Goal: Transaction & Acquisition: Purchase product/service

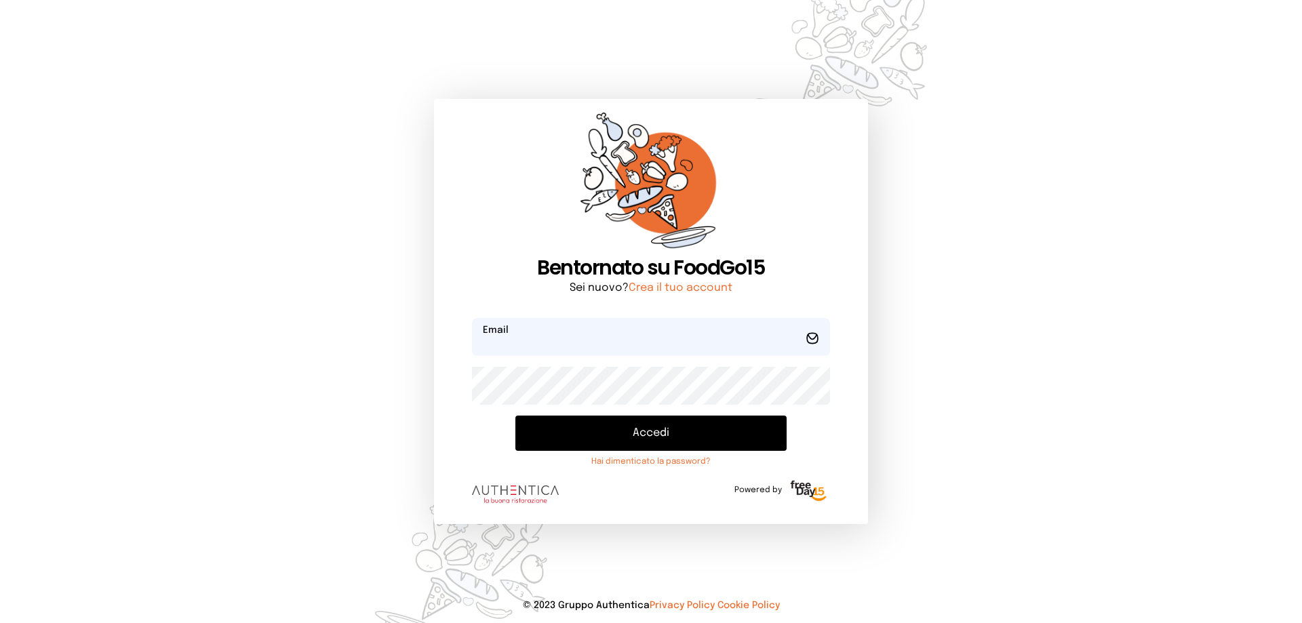
type input "**********"
click at [627, 432] on button "Accedi" at bounding box center [651, 433] width 271 height 35
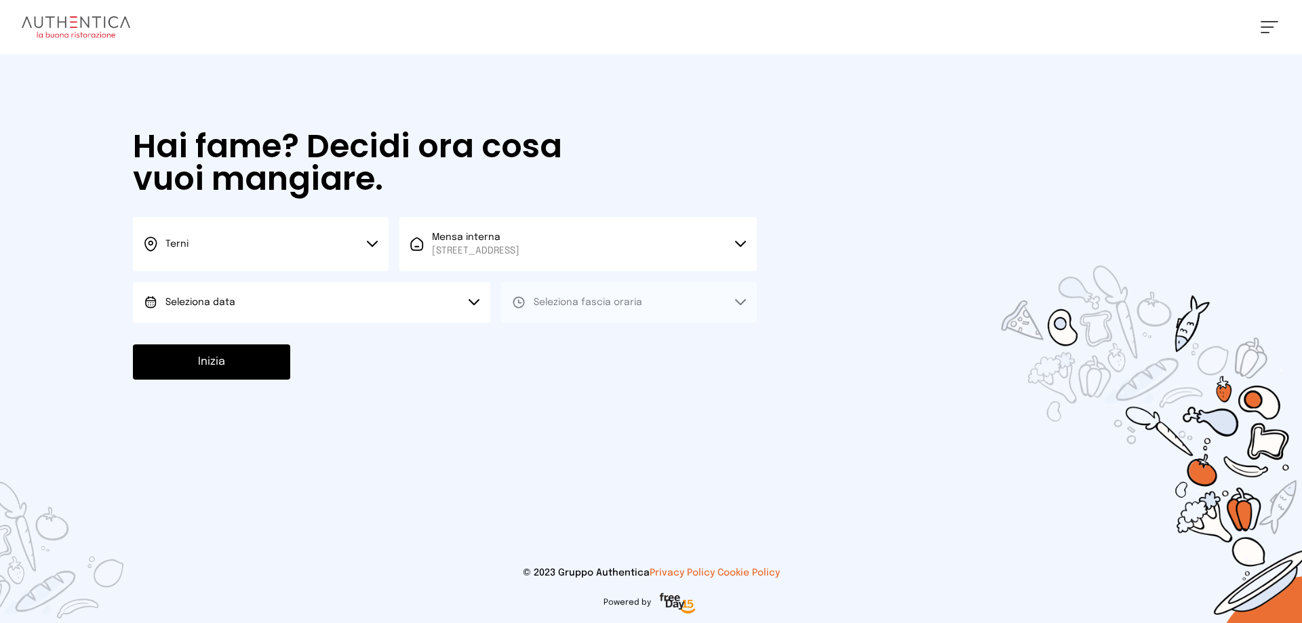
click at [309, 298] on button "Seleziona data" at bounding box center [311, 302] width 357 height 41
click at [297, 336] on li "[DATE], [DATE]" at bounding box center [311, 340] width 357 height 35
click at [591, 311] on button "Seleziona fascia oraria" at bounding box center [629, 302] width 256 height 41
click at [585, 338] on li "Pranzo" at bounding box center [629, 340] width 256 height 35
click at [203, 366] on button "Inizia" at bounding box center [211, 362] width 157 height 35
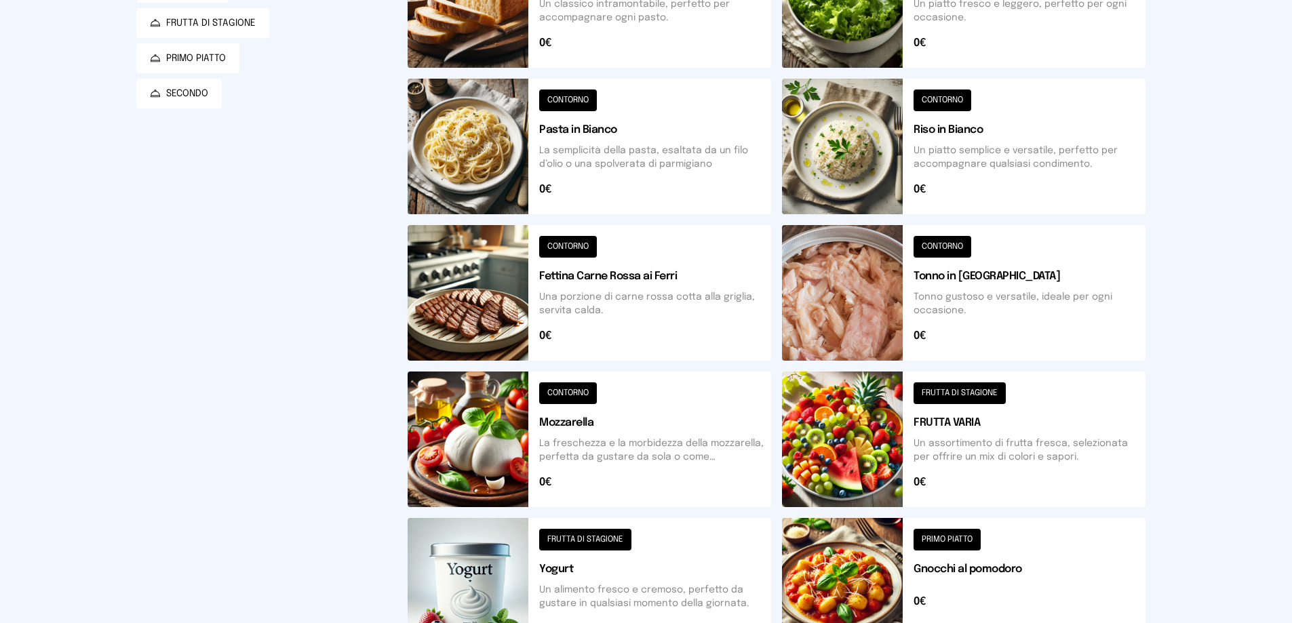
scroll to position [407, 0]
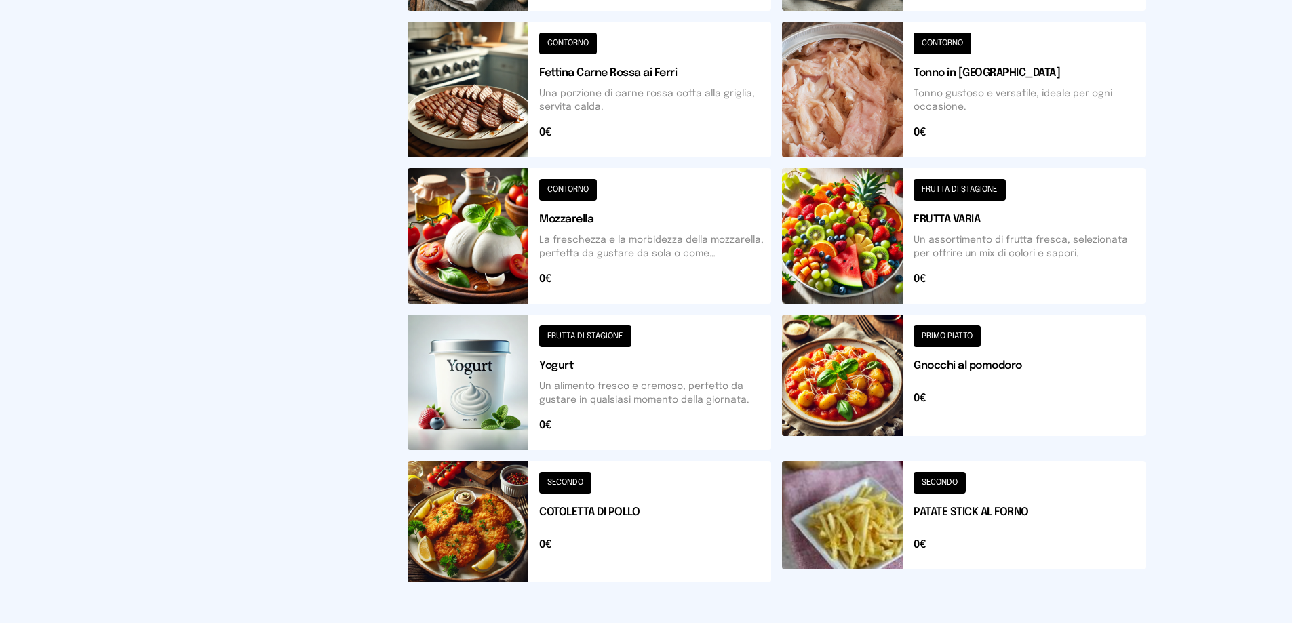
click at [570, 480] on button at bounding box center [590, 521] width 364 height 121
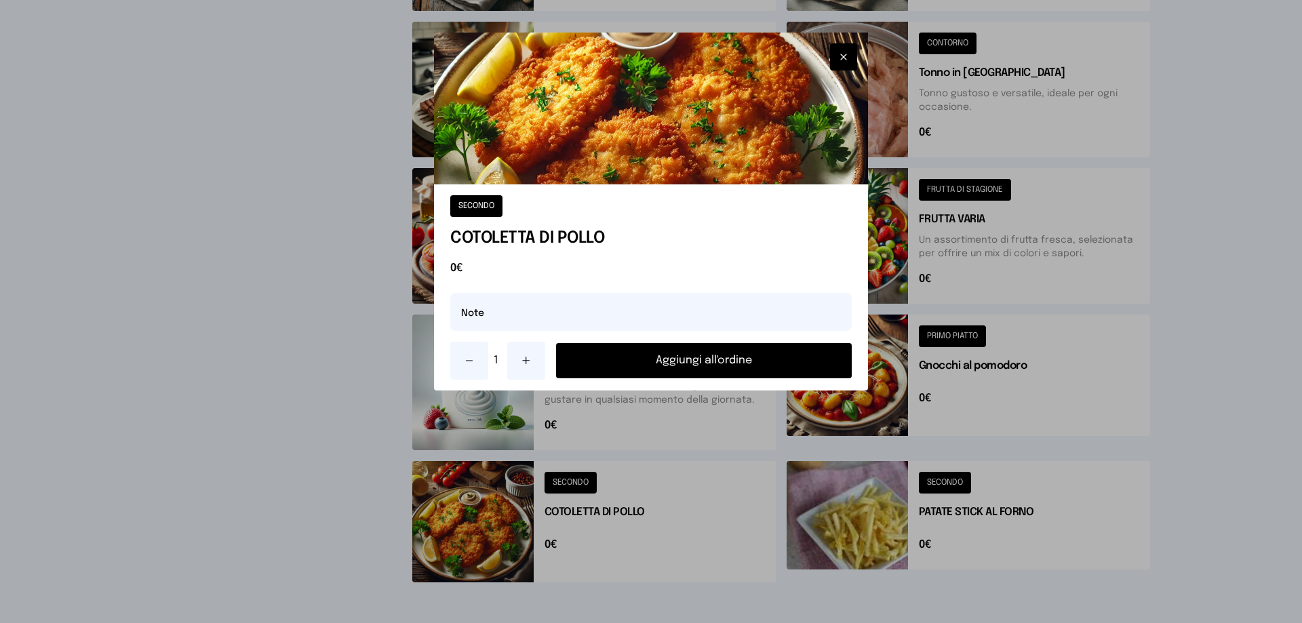
click at [649, 360] on button "Aggiungi all'ordine" at bounding box center [704, 360] width 296 height 35
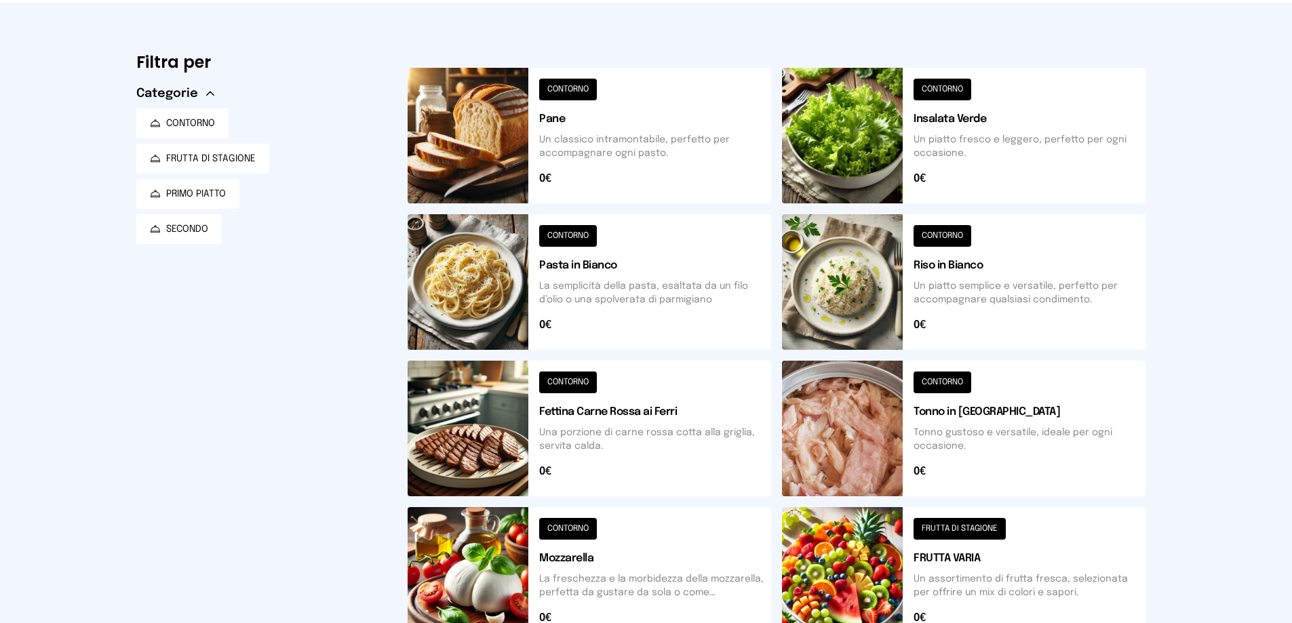
scroll to position [0, 0]
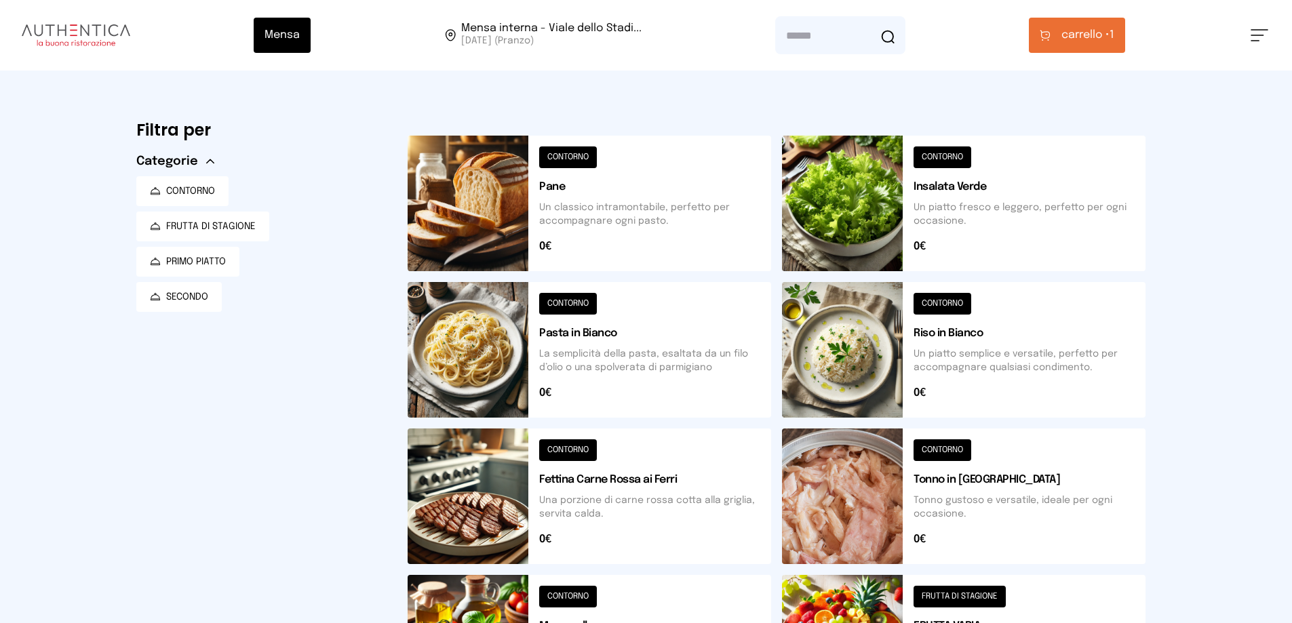
click at [933, 155] on button at bounding box center [964, 204] width 364 height 136
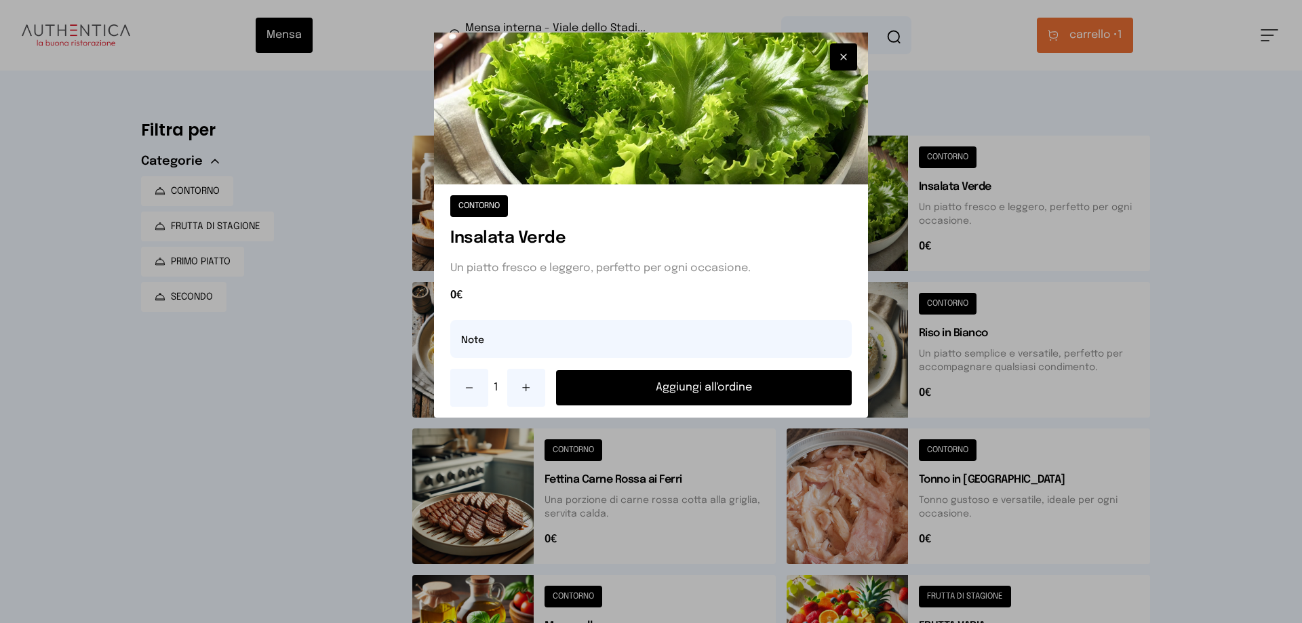
click at [702, 382] on button "Aggiungi all'ordine" at bounding box center [704, 387] width 296 height 35
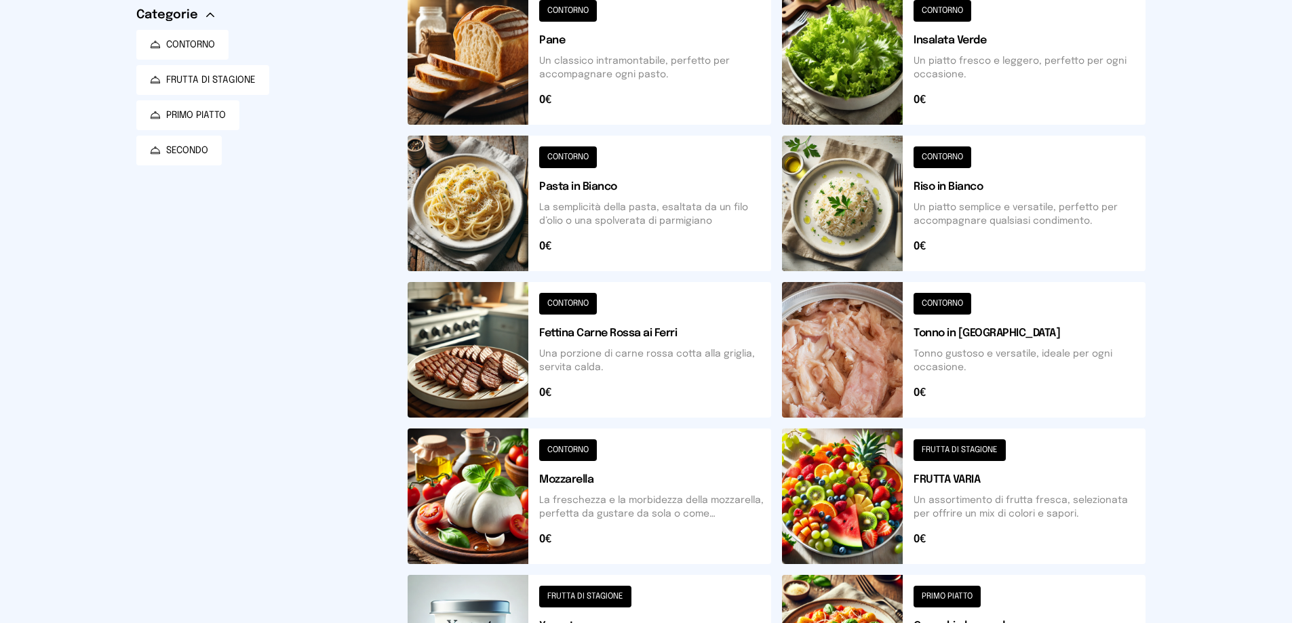
scroll to position [11, 0]
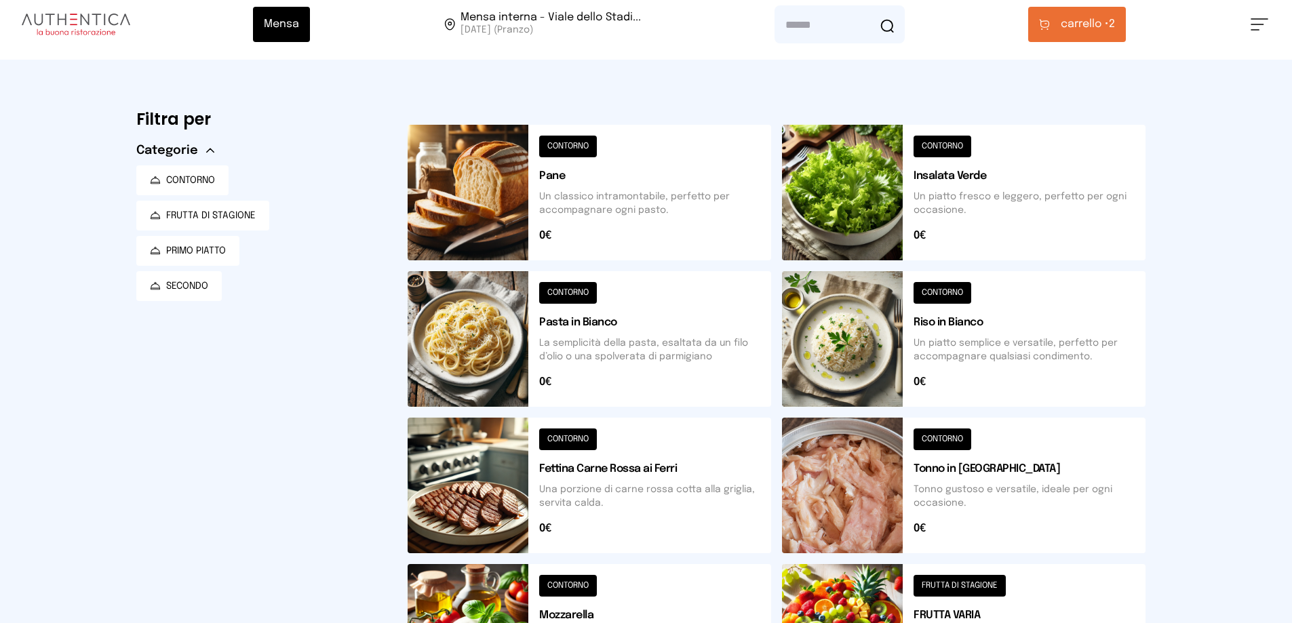
click at [579, 149] on button at bounding box center [590, 193] width 364 height 136
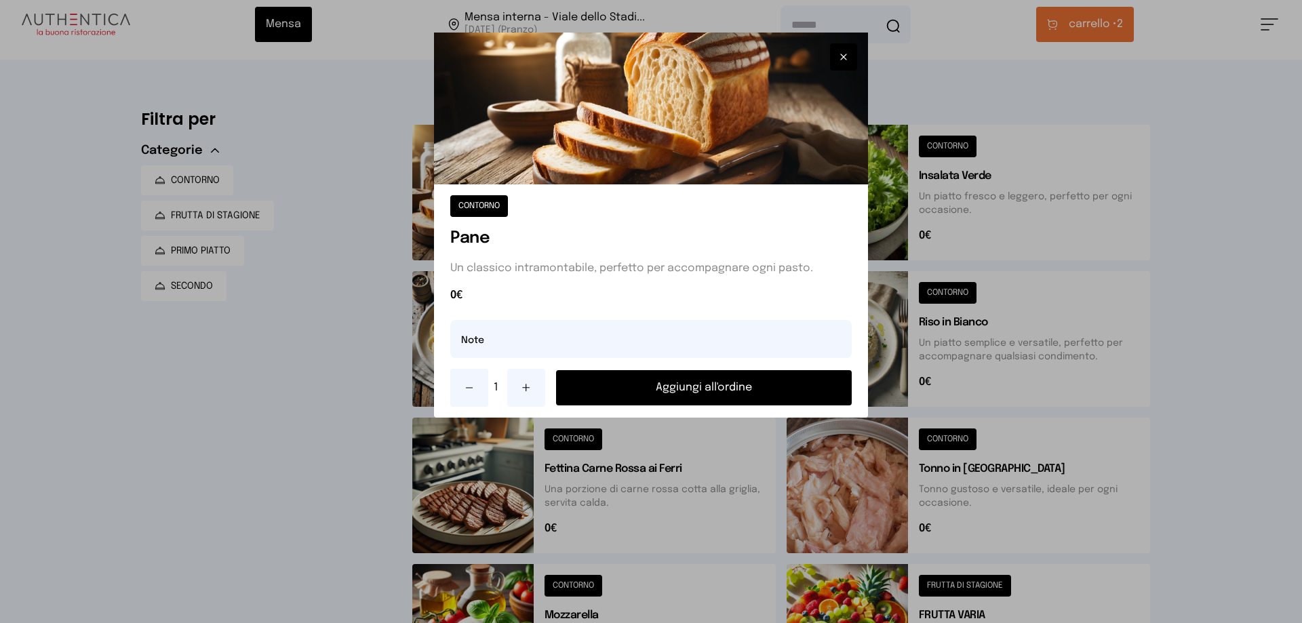
click at [669, 393] on button "Aggiungi all'ordine" at bounding box center [704, 387] width 296 height 35
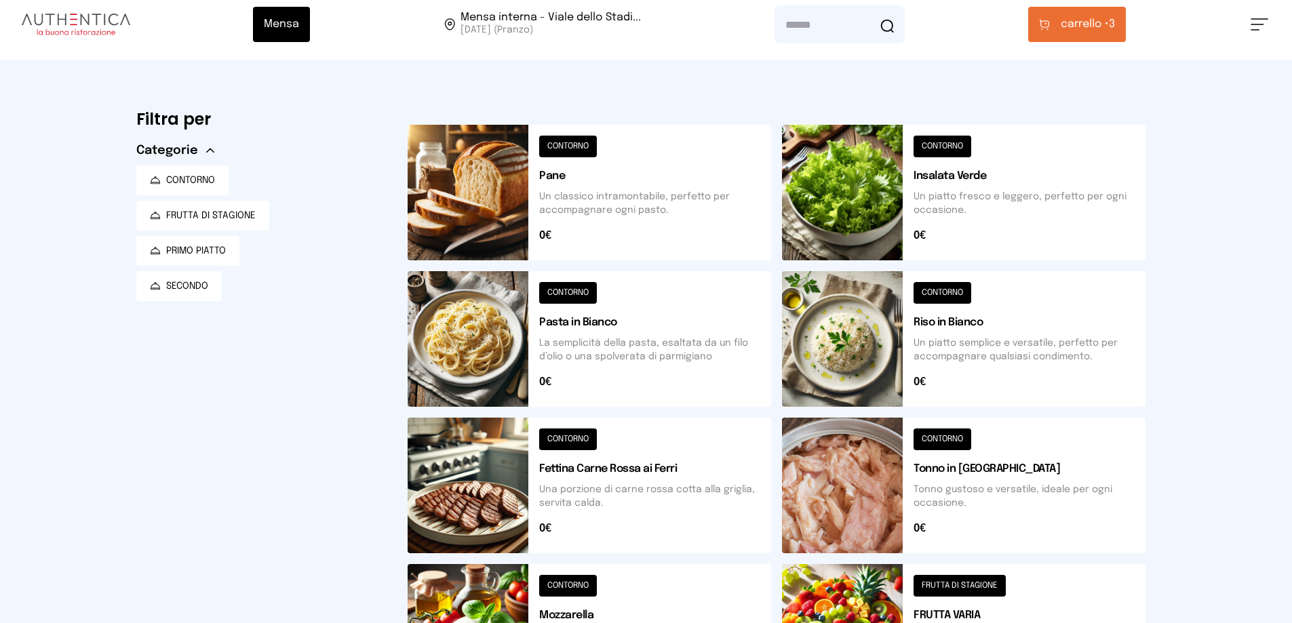
click at [1083, 35] on button "carrello • 3" at bounding box center [1077, 24] width 98 height 35
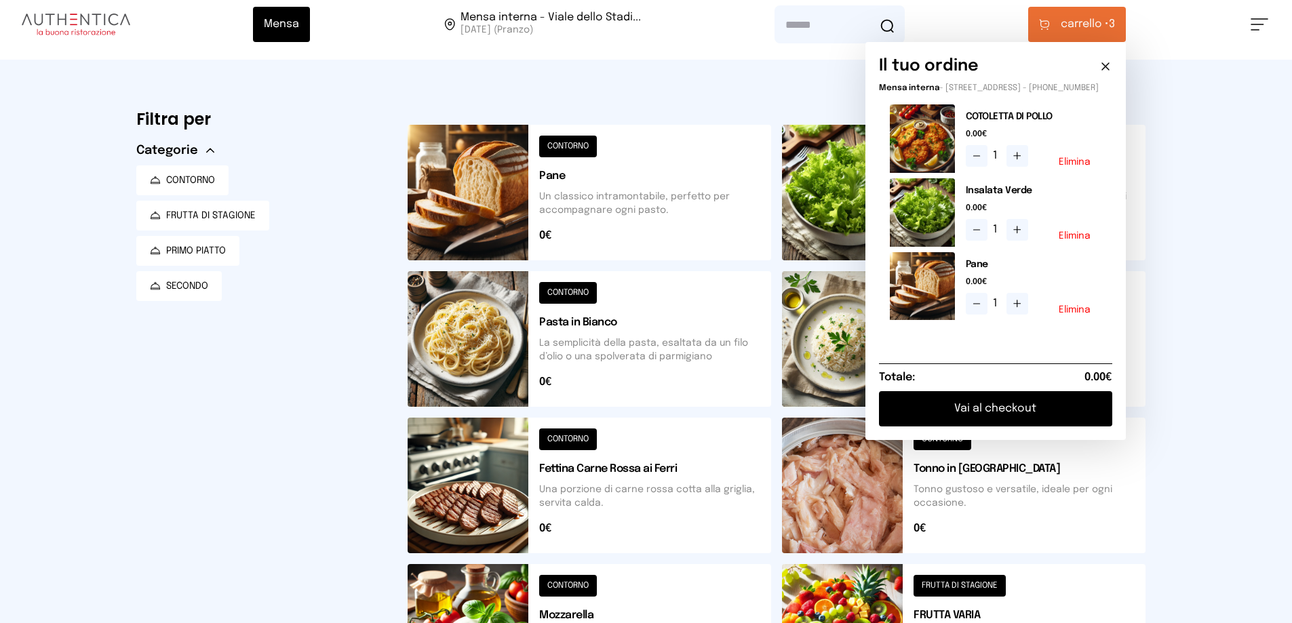
click at [1001, 420] on button "Vai al checkout" at bounding box center [995, 408] width 233 height 35
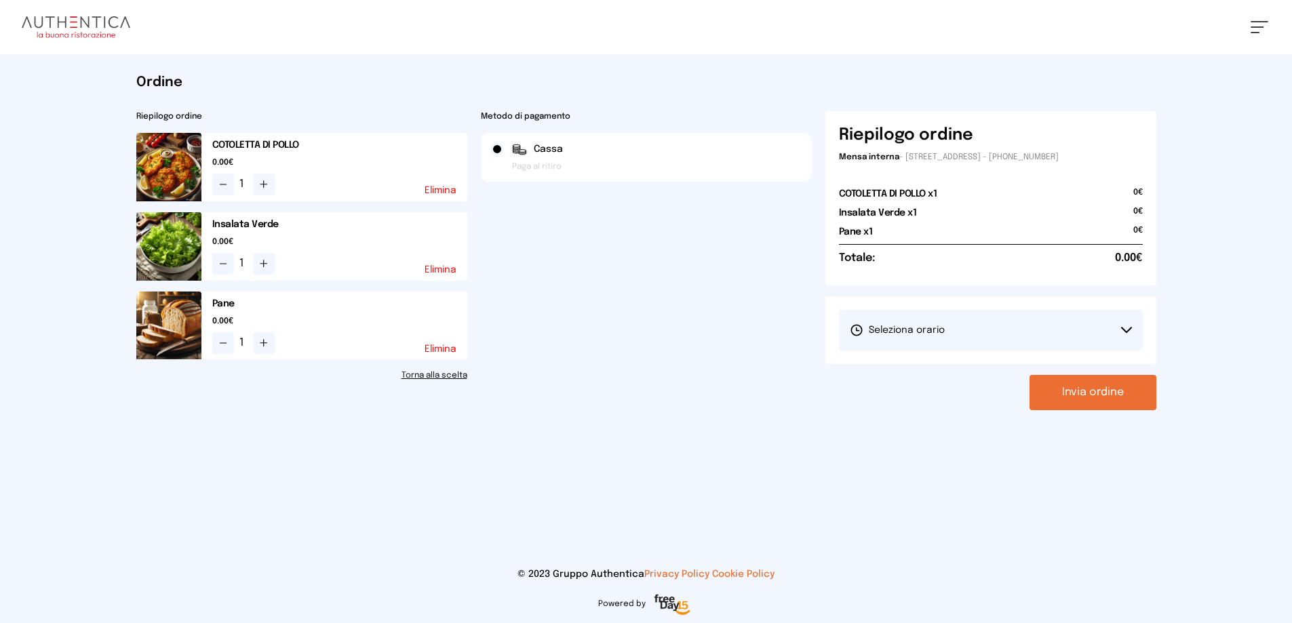
click at [1047, 330] on button "Seleziona orario" at bounding box center [991, 330] width 304 height 41
click at [969, 371] on li "1° Turno (13:00 - 15:00)" at bounding box center [991, 368] width 304 height 35
click at [1062, 391] on button "Invia ordine" at bounding box center [1093, 392] width 127 height 35
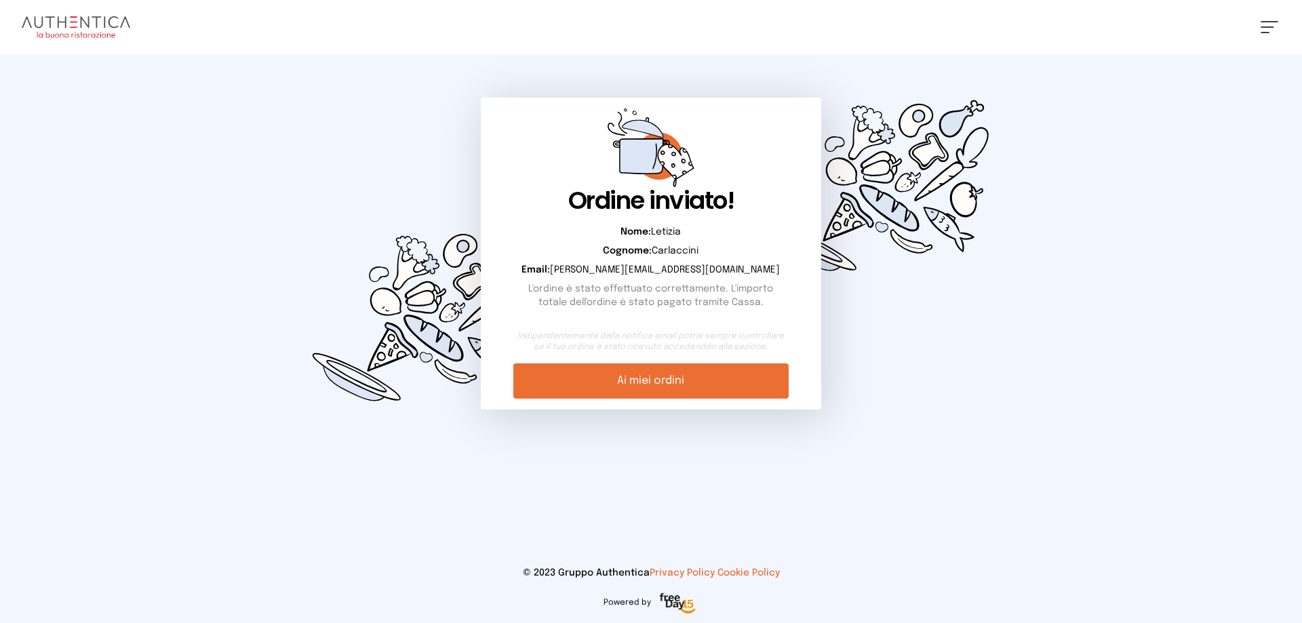
click at [651, 381] on link "Ai miei ordini" at bounding box center [650, 381] width 275 height 35
